Goal: Task Accomplishment & Management: Manage account settings

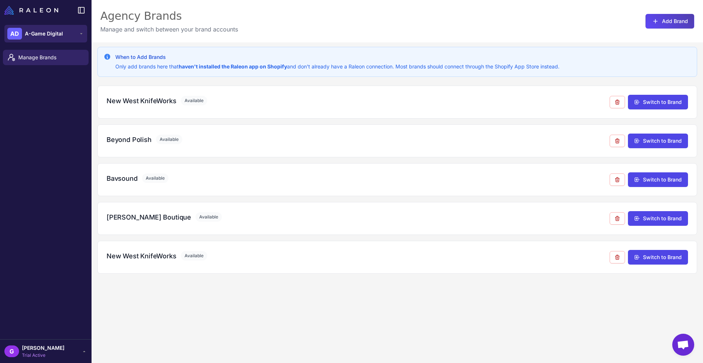
click at [55, 33] on span "A-Game Digital" at bounding box center [44, 34] width 38 height 8
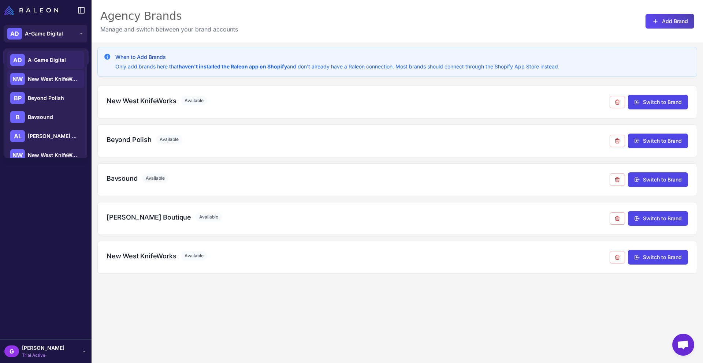
click at [55, 77] on span "New West KnifeWorks" at bounding box center [53, 79] width 51 height 8
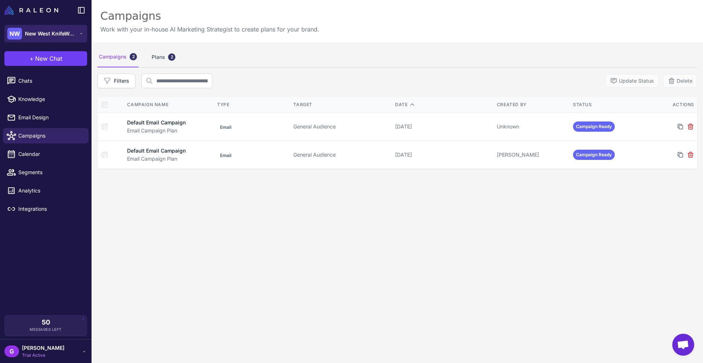
click at [63, 33] on span "New West KnifeWorks" at bounding box center [50, 34] width 51 height 8
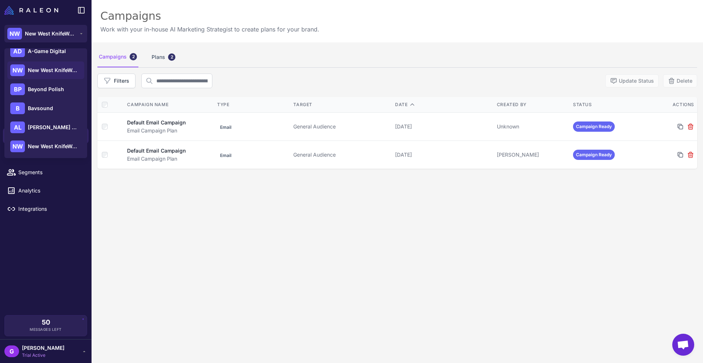
scroll to position [10, 0]
click at [59, 350] on span "[PERSON_NAME]" at bounding box center [43, 348] width 42 height 8
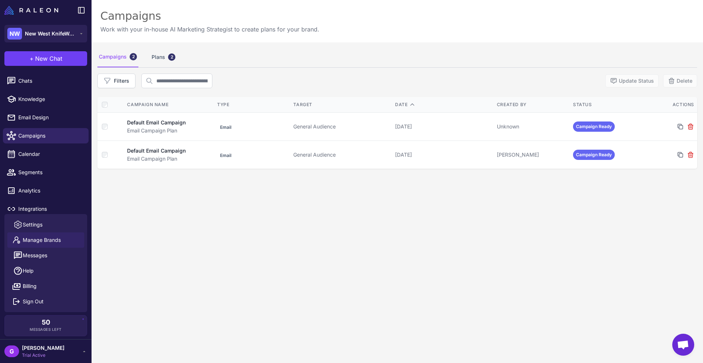
click at [61, 239] on link "Manage Brands" at bounding box center [45, 240] width 77 height 15
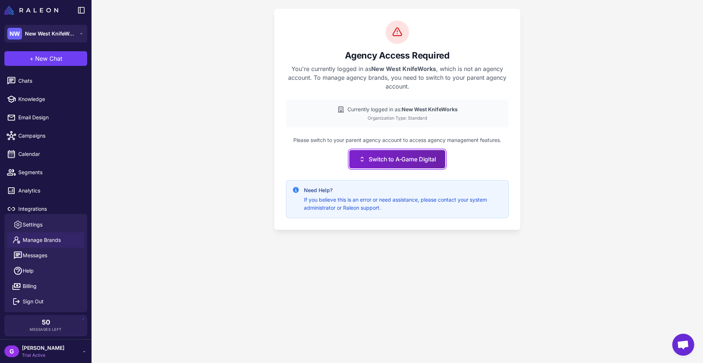
click at [381, 157] on button "Switch to A-Game Digital" at bounding box center [397, 159] width 96 height 18
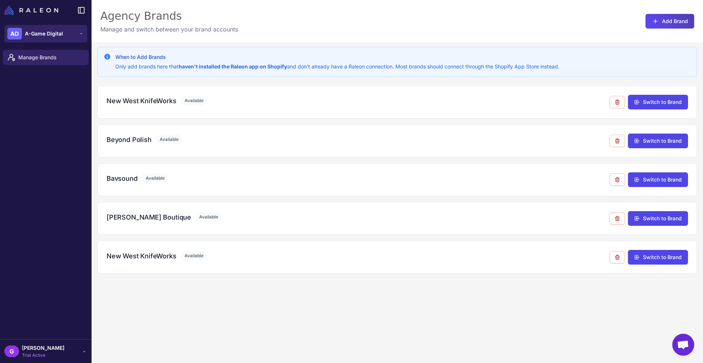
click at [63, 31] on button "AD A-Game Digital" at bounding box center [45, 34] width 83 height 18
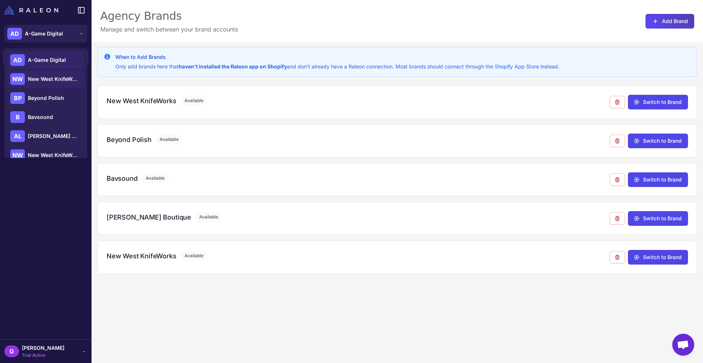
click at [48, 78] on span "New West KnifeWorks" at bounding box center [53, 79] width 51 height 8
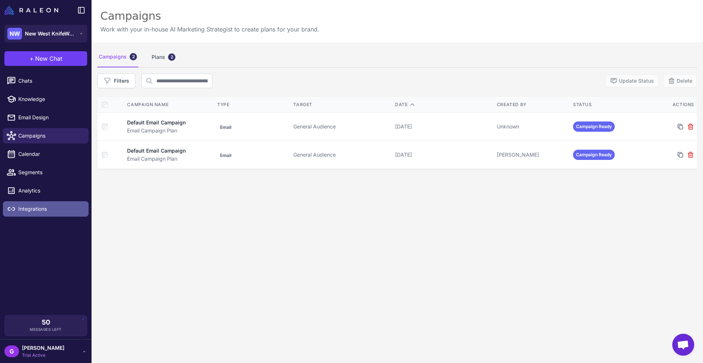
click at [38, 204] on link "Integrations" at bounding box center [46, 208] width 86 height 15
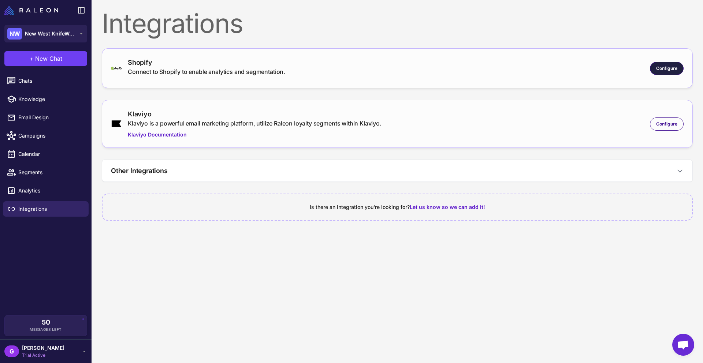
click at [664, 71] on div "Configure" at bounding box center [667, 68] width 34 height 13
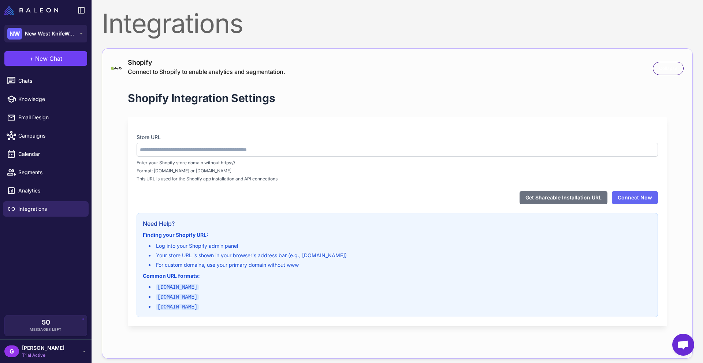
type input "**********"
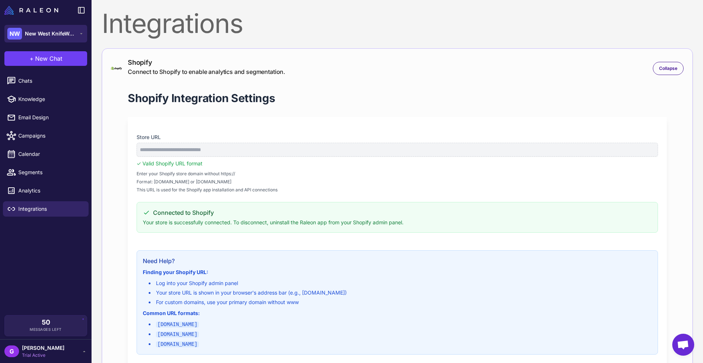
click at [42, 36] on span "New West KnifeWorks" at bounding box center [50, 34] width 51 height 8
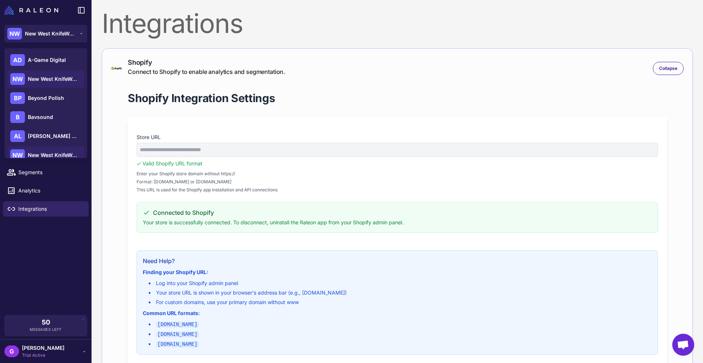
click at [51, 156] on span "New West KnifeWorks" at bounding box center [53, 155] width 51 height 8
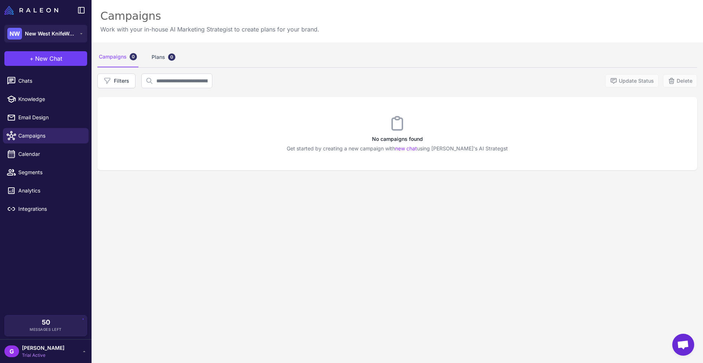
click at [55, 348] on span "[PERSON_NAME]" at bounding box center [43, 348] width 42 height 8
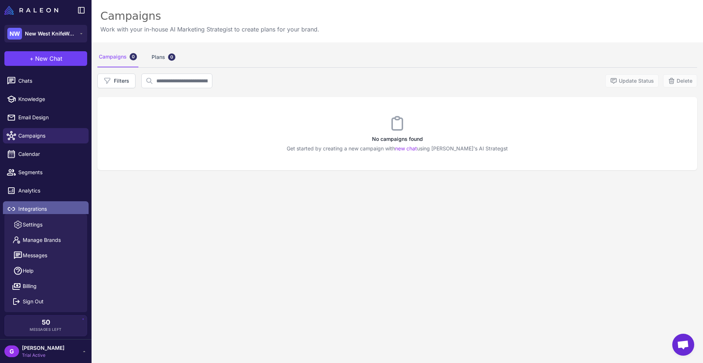
click at [40, 209] on span "Integrations" at bounding box center [50, 209] width 64 height 8
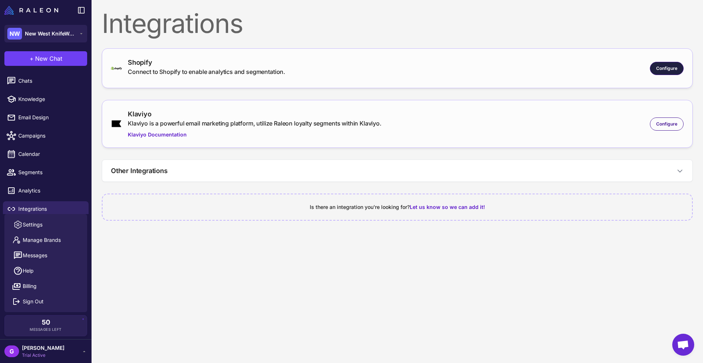
click at [667, 69] on span "Configure" at bounding box center [666, 68] width 21 height 7
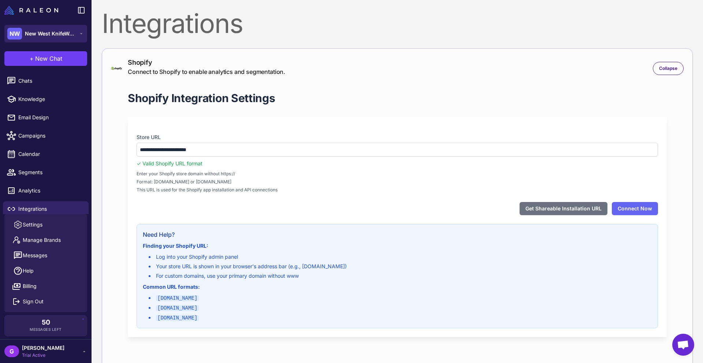
click at [64, 37] on span "New West KnifeWorks" at bounding box center [50, 34] width 51 height 8
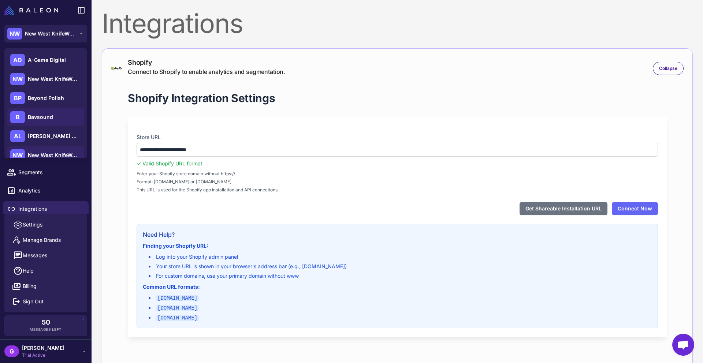
scroll to position [10, 0]
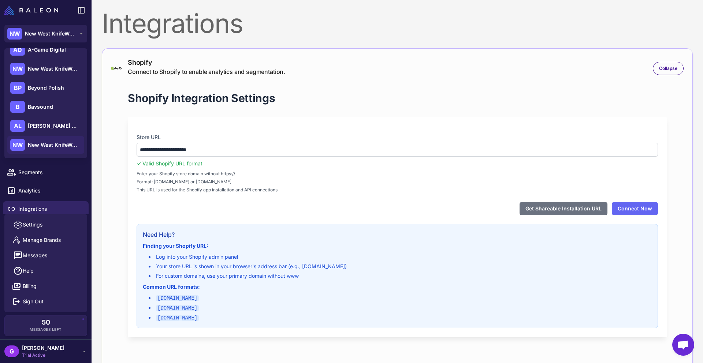
click at [58, 143] on span "New West KnifeWorks" at bounding box center [53, 145] width 51 height 8
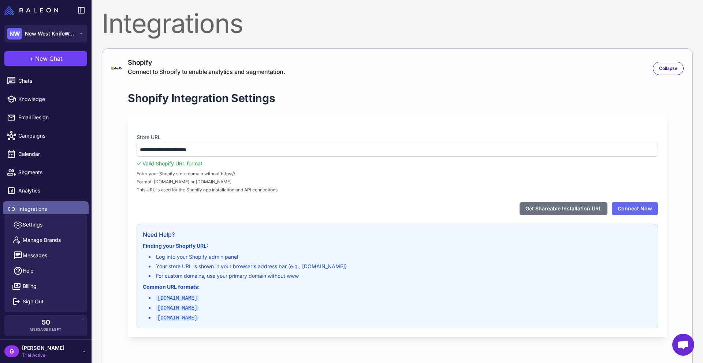
click at [37, 206] on span "Integrations" at bounding box center [50, 209] width 64 height 8
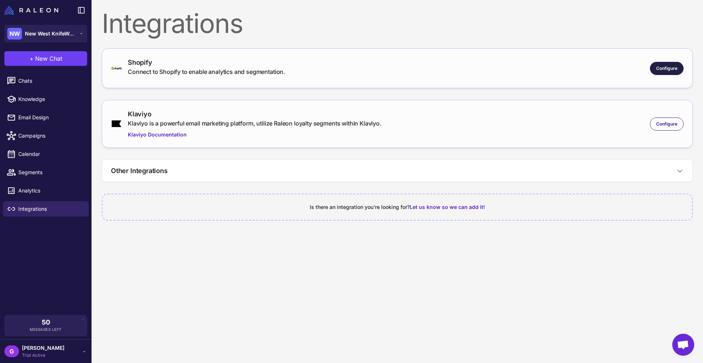
click at [667, 67] on span "Configure" at bounding box center [666, 68] width 21 height 7
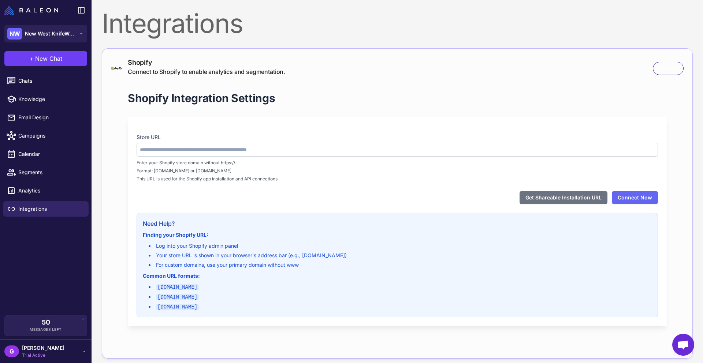
type input "**********"
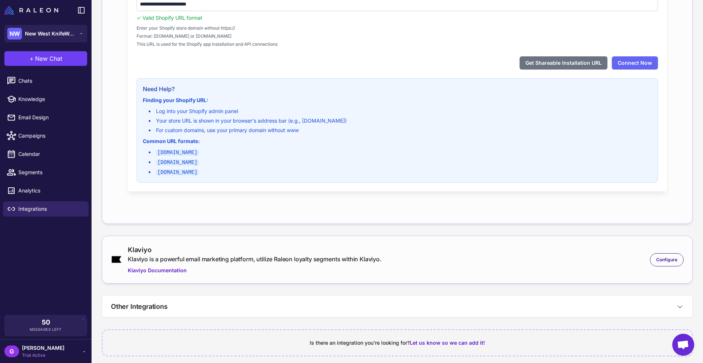
scroll to position [151, 0]
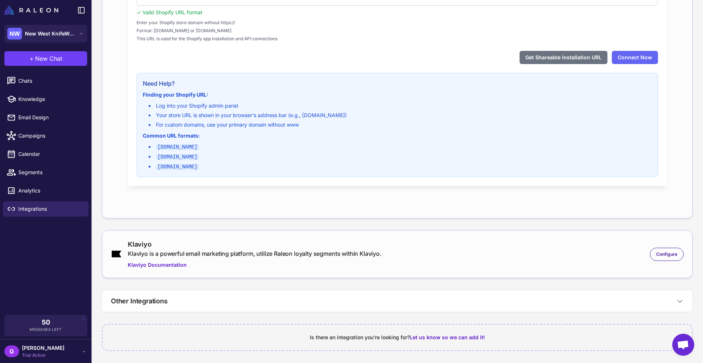
click at [75, 346] on div "G George Rodriguez Trial Active" at bounding box center [45, 351] width 83 height 15
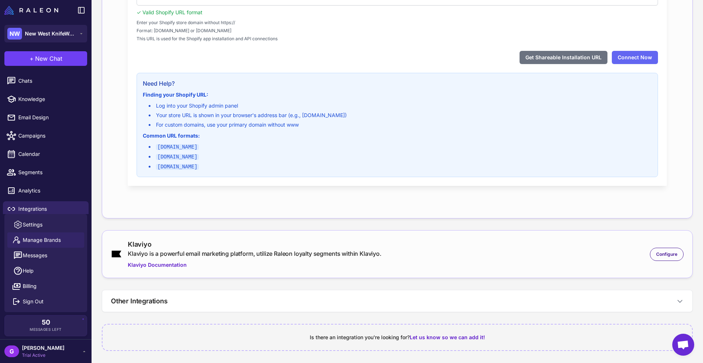
click at [62, 239] on link "Manage Brands" at bounding box center [45, 240] width 77 height 15
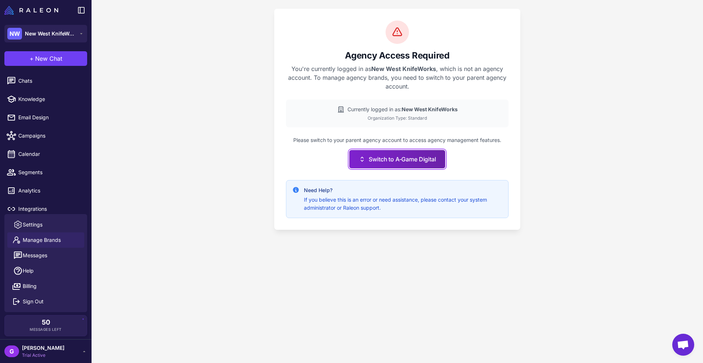
click at [432, 156] on button "Switch to A-Game Digital" at bounding box center [397, 159] width 96 height 18
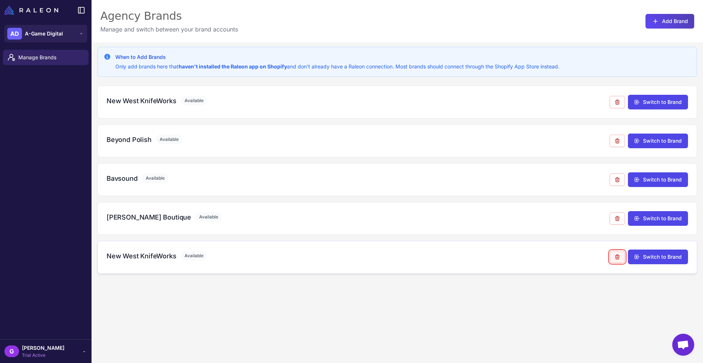
click at [616, 259] on icon at bounding box center [618, 257] width 6 height 6
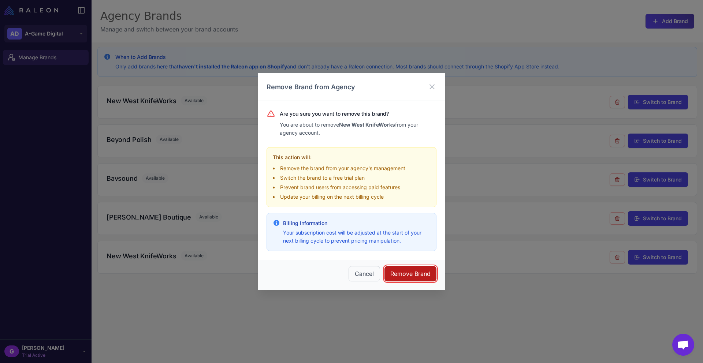
click at [417, 272] on button "Remove Brand" at bounding box center [411, 273] width 52 height 15
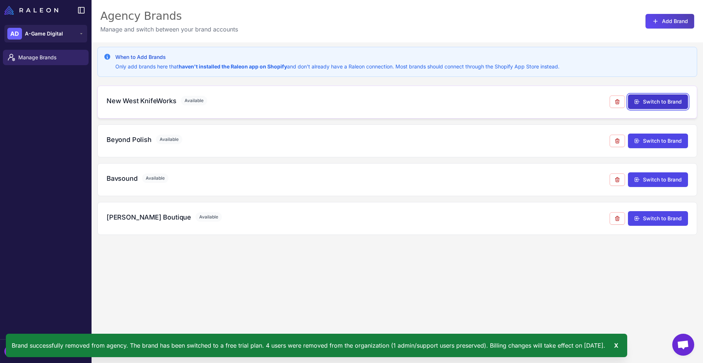
click at [642, 100] on button "Switch to Brand" at bounding box center [658, 101] width 60 height 15
